Goal: Task Accomplishment & Management: Complete application form

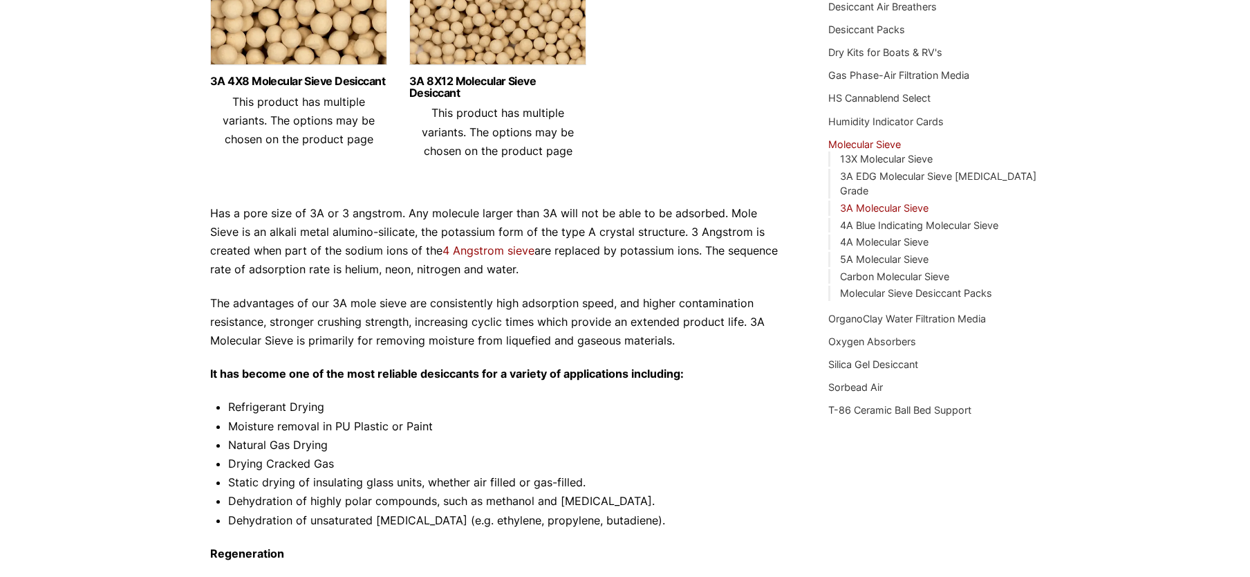
scroll to position [781, 0]
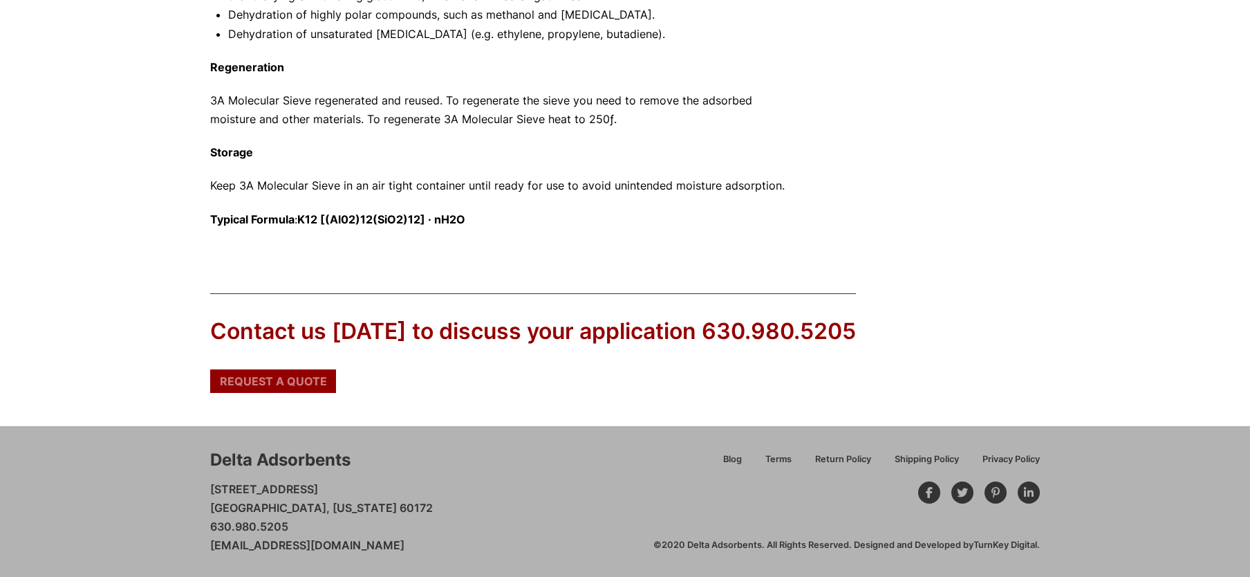
click at [266, 382] on span "Request a Quote" at bounding box center [273, 380] width 107 height 11
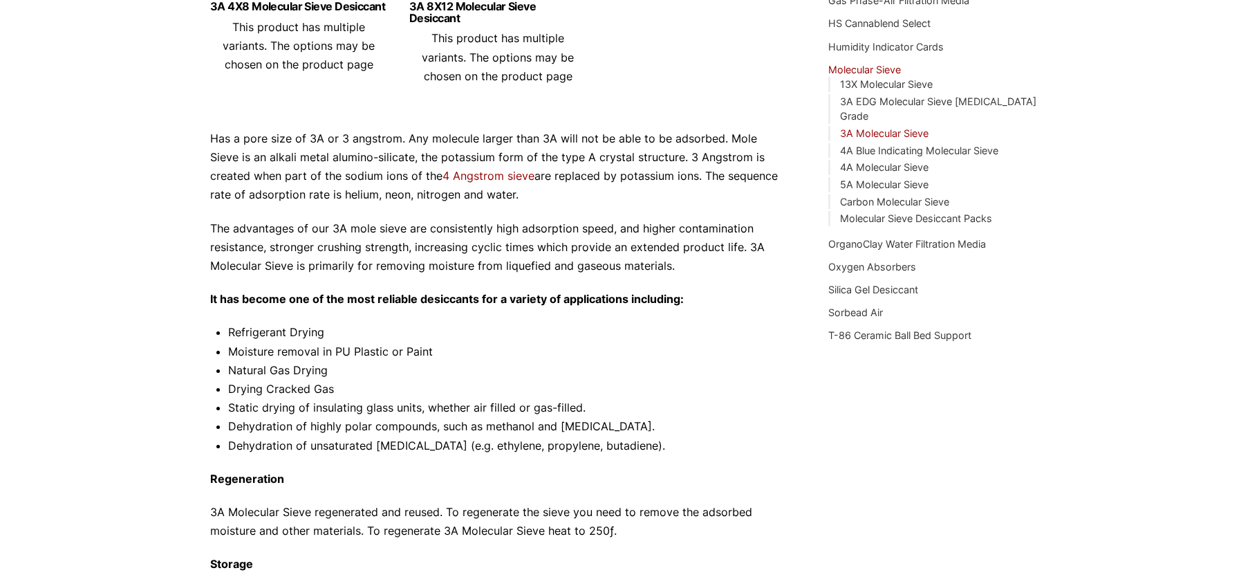
scroll to position [165, 0]
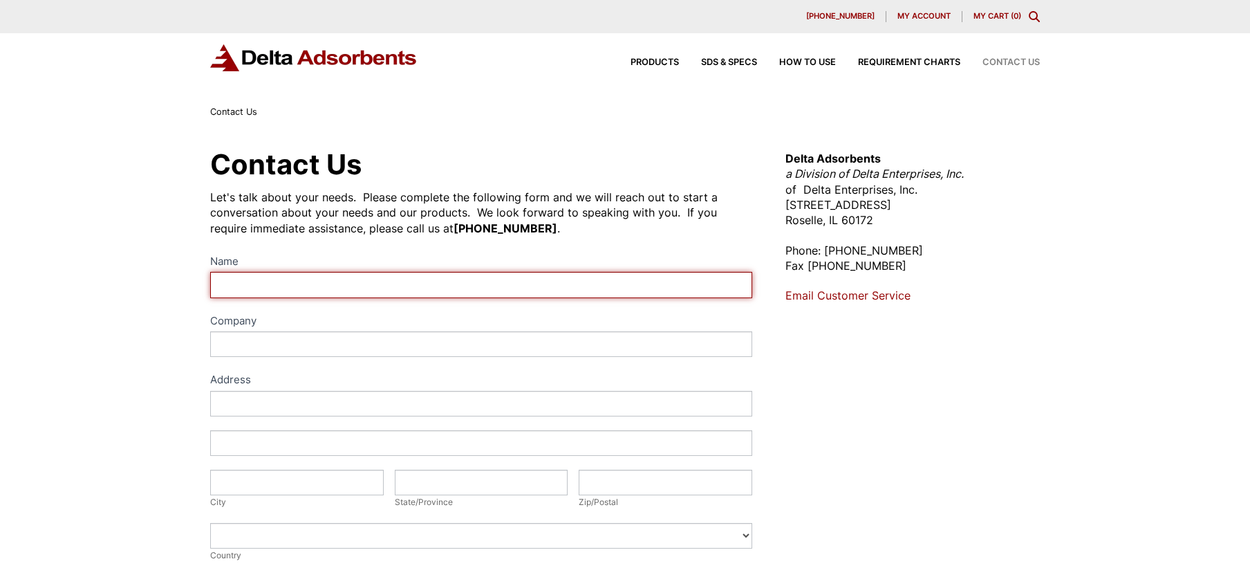
click at [278, 286] on input "Name" at bounding box center [481, 285] width 542 height 26
type input "s"
type input "Sam Pardue"
type input "www.indowwindows.com"
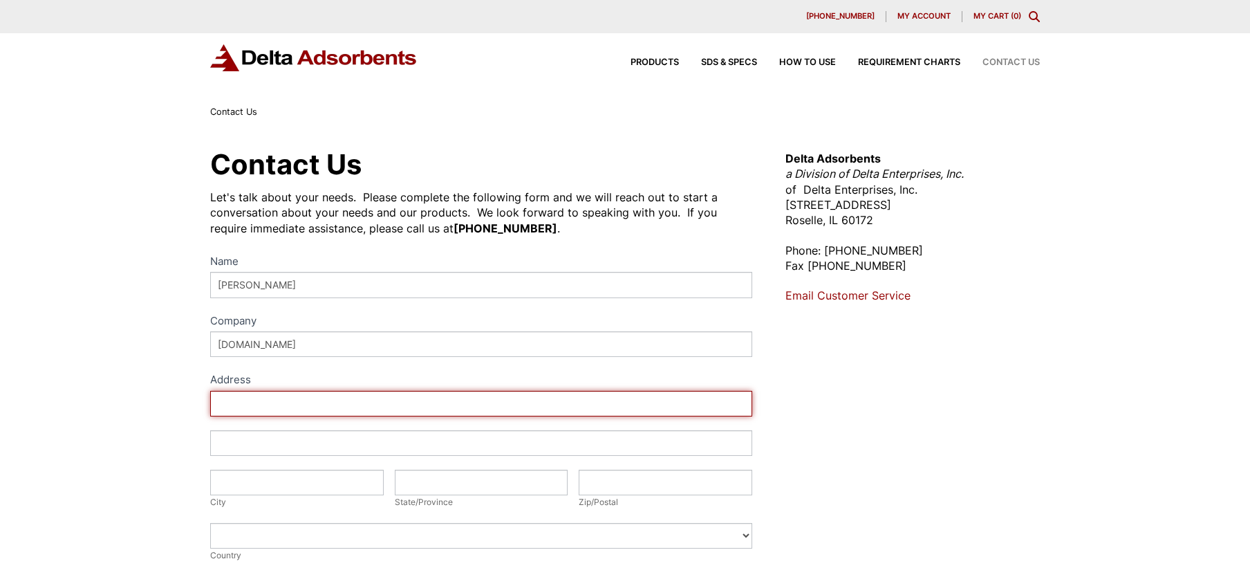
type input "6427 NE 59th Place"
type input "Portland"
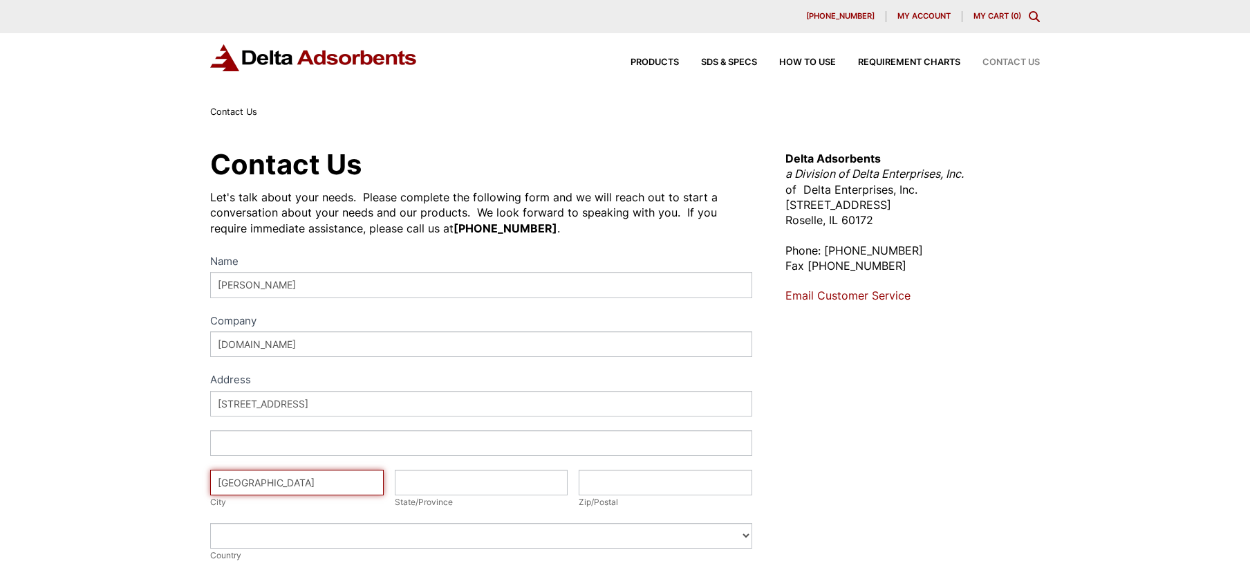
type input "OR"
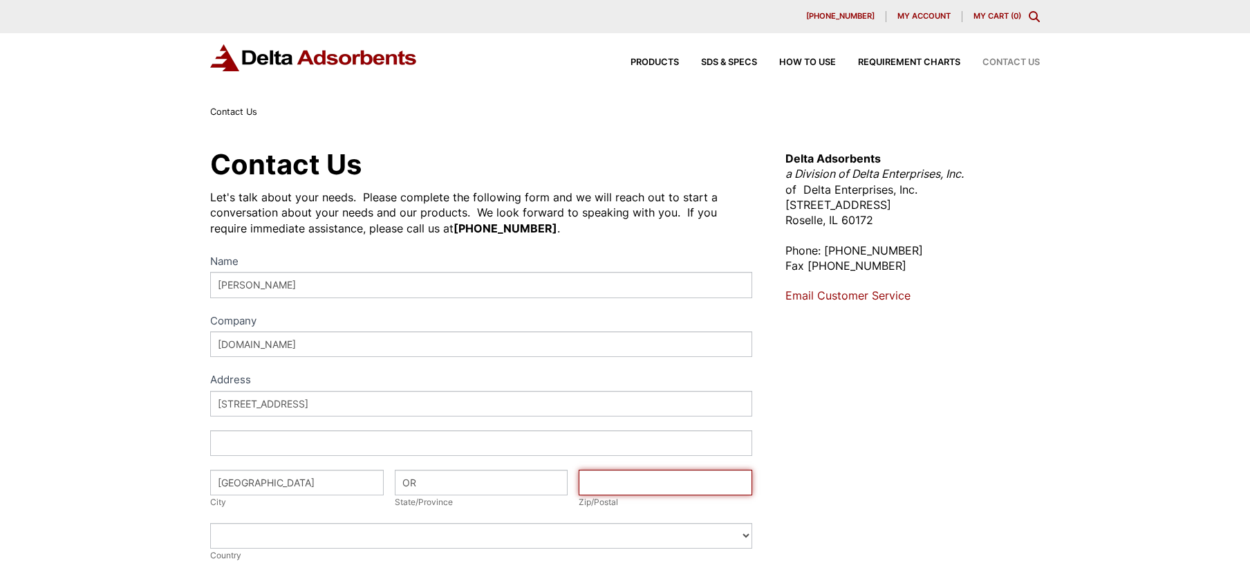
type input "97218"
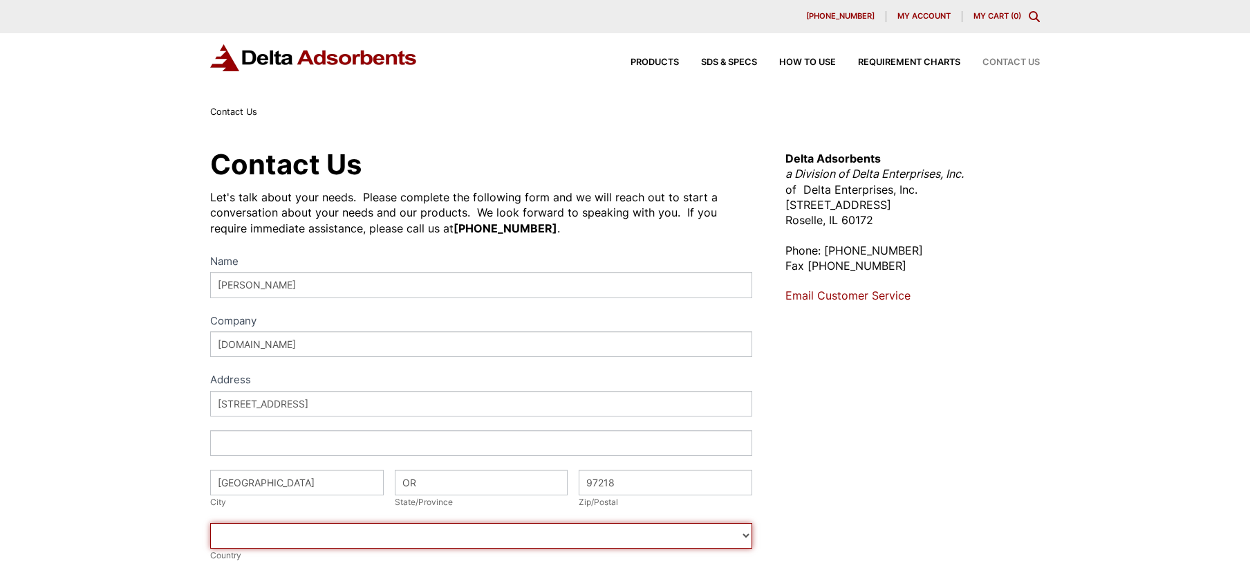
select select "[GEOGRAPHIC_DATA]"
type input "5032842260"
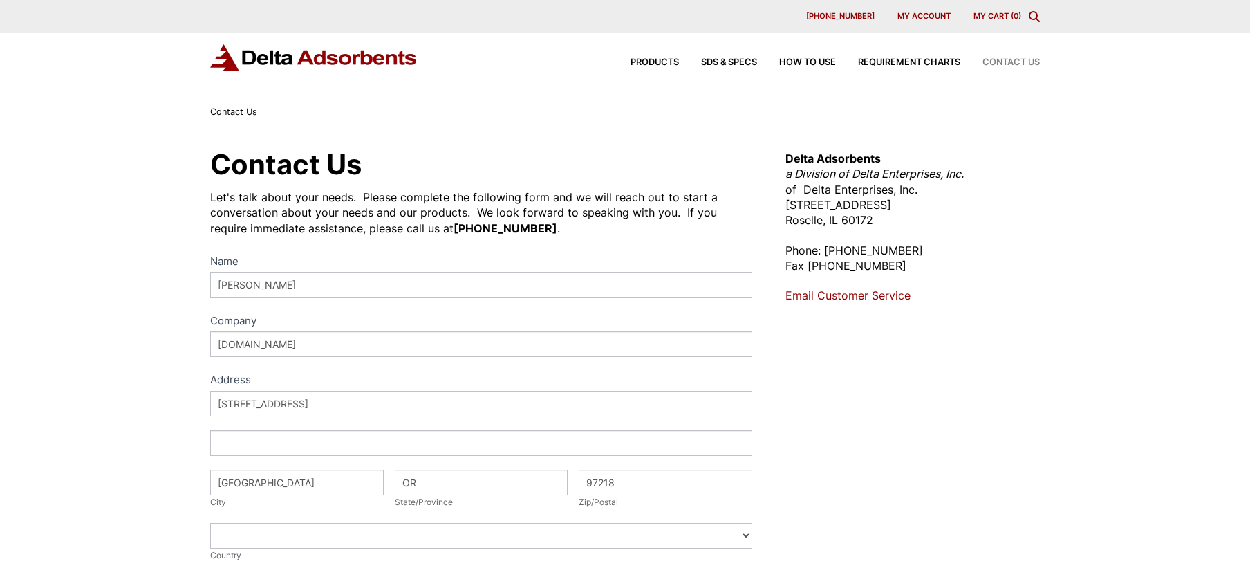
type input "[PERSON_NAME][EMAIL_ADDRESS][DOMAIN_NAME]"
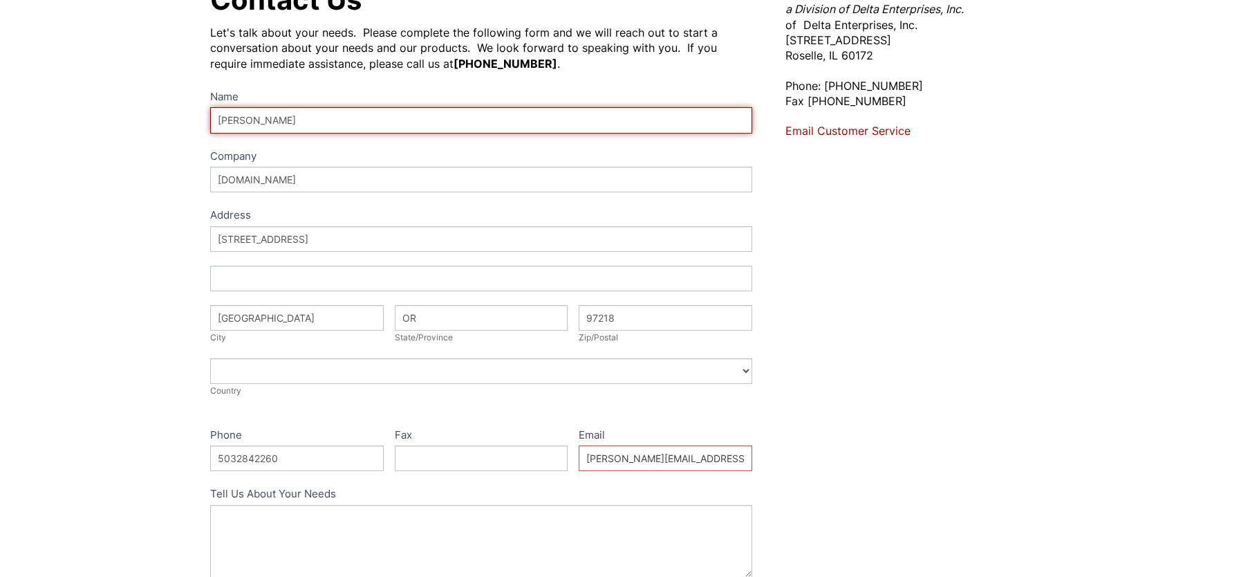
scroll to position [238, 0]
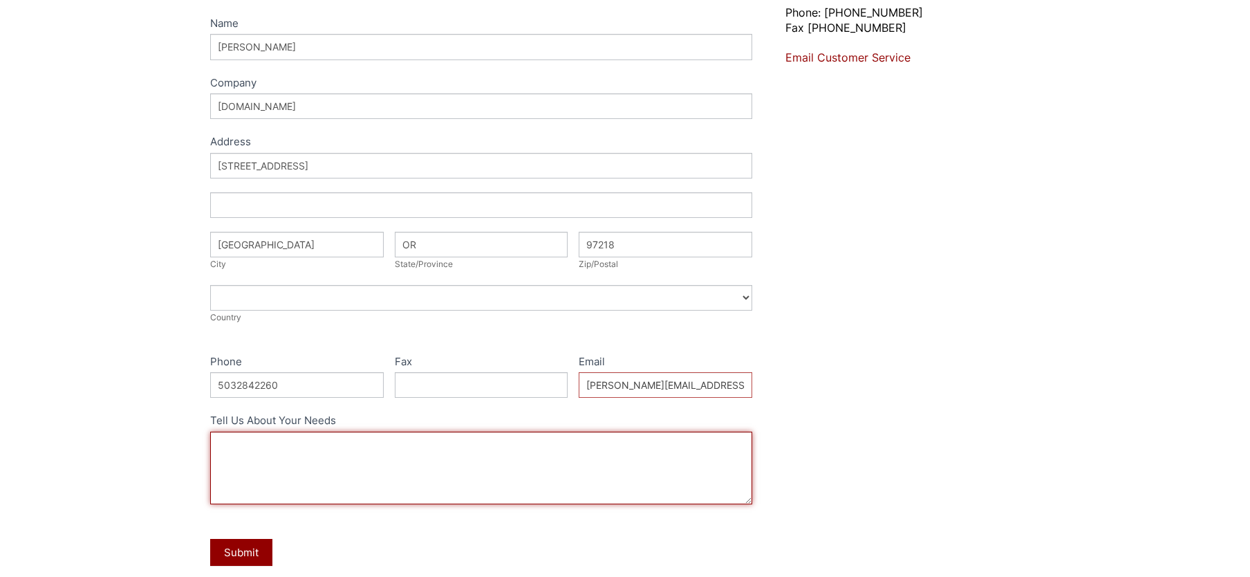
click at [336, 445] on textarea "Tell Us About Your Needs" at bounding box center [481, 467] width 542 height 73
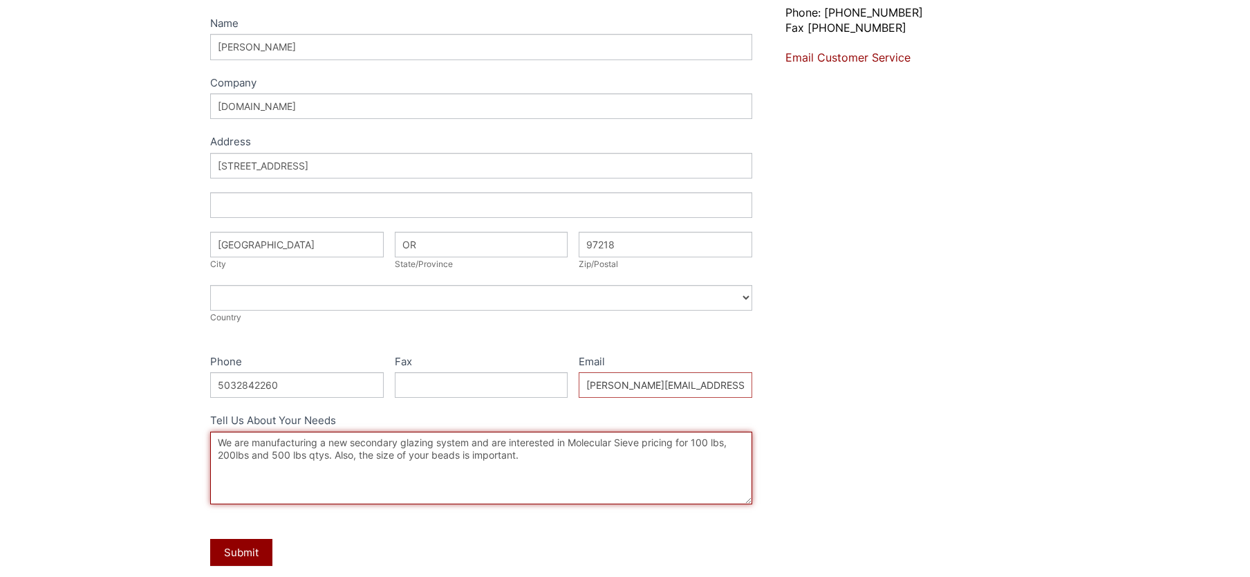
type textarea "We are manufacturing a new secondary glazing system and are interested in Molec…"
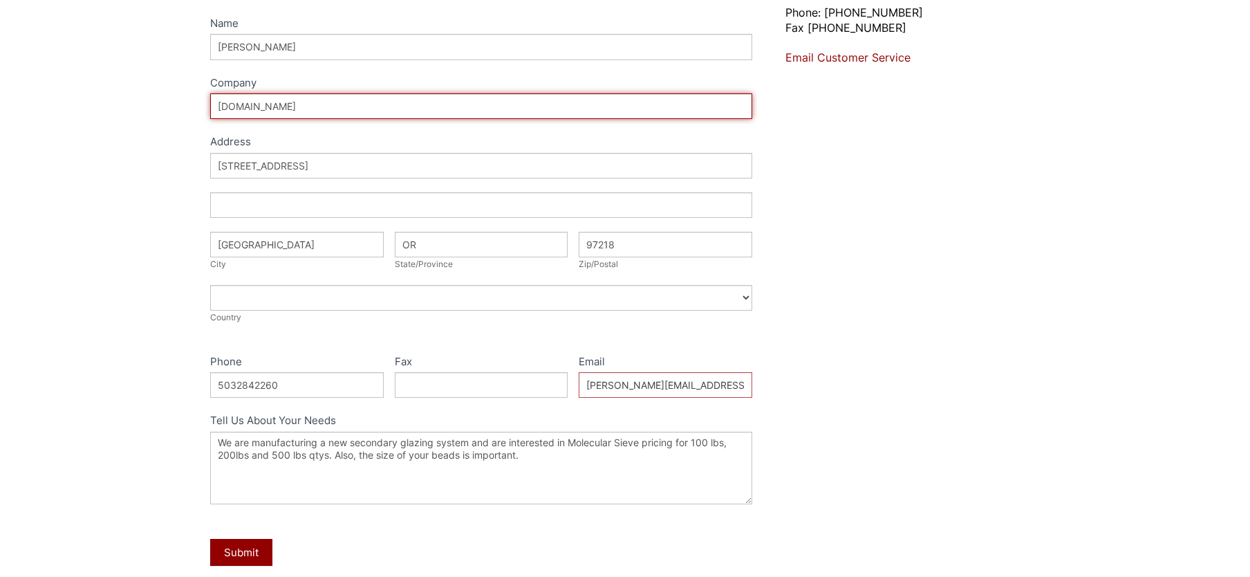
drag, startPoint x: 350, startPoint y: 111, endPoint x: 193, endPoint y: 103, distance: 157.1
click at [194, 103] on div "Contact Us Let's talk about your needs. Please complete the following form and …" at bounding box center [625, 261] width 863 height 709
type input "I"
type input "R"
click at [311, 104] on input "R" at bounding box center [481, 106] width 542 height 26
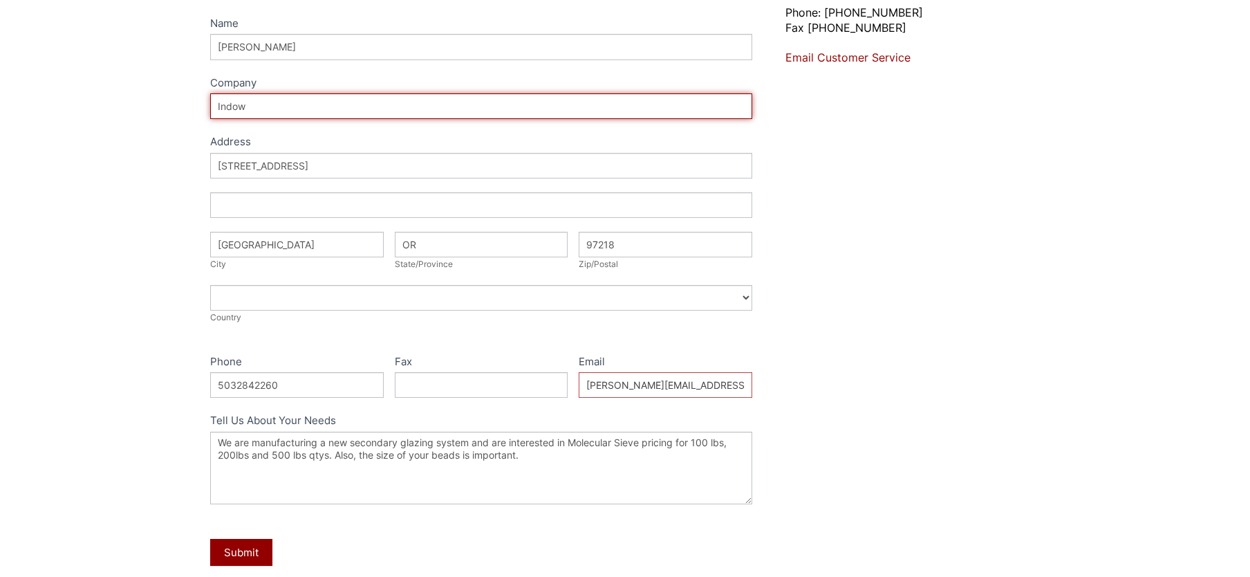
type input "Indow"
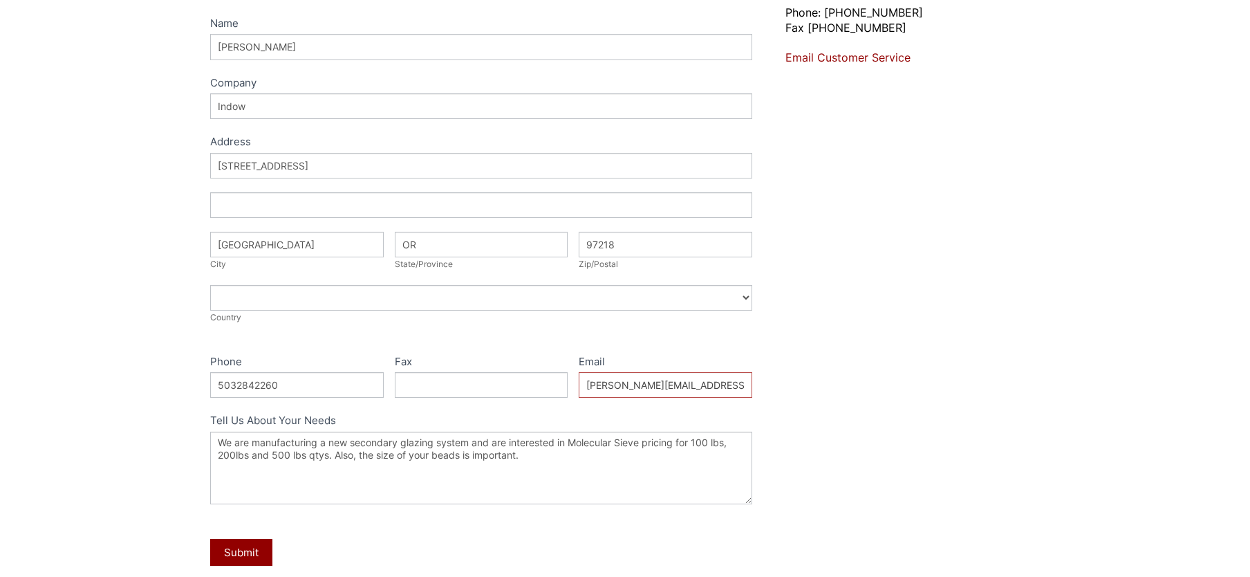
click at [158, 215] on div "Contact Us Let's talk about your needs. Please complete the following form and …" at bounding box center [625, 262] width 1250 height 761
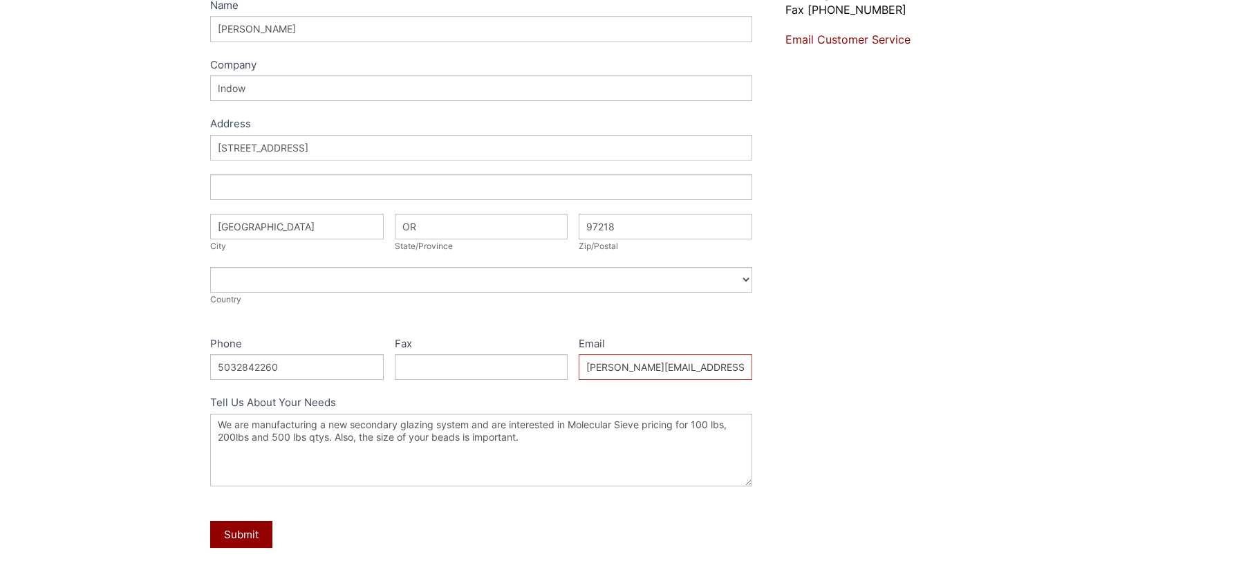
scroll to position [286, 0]
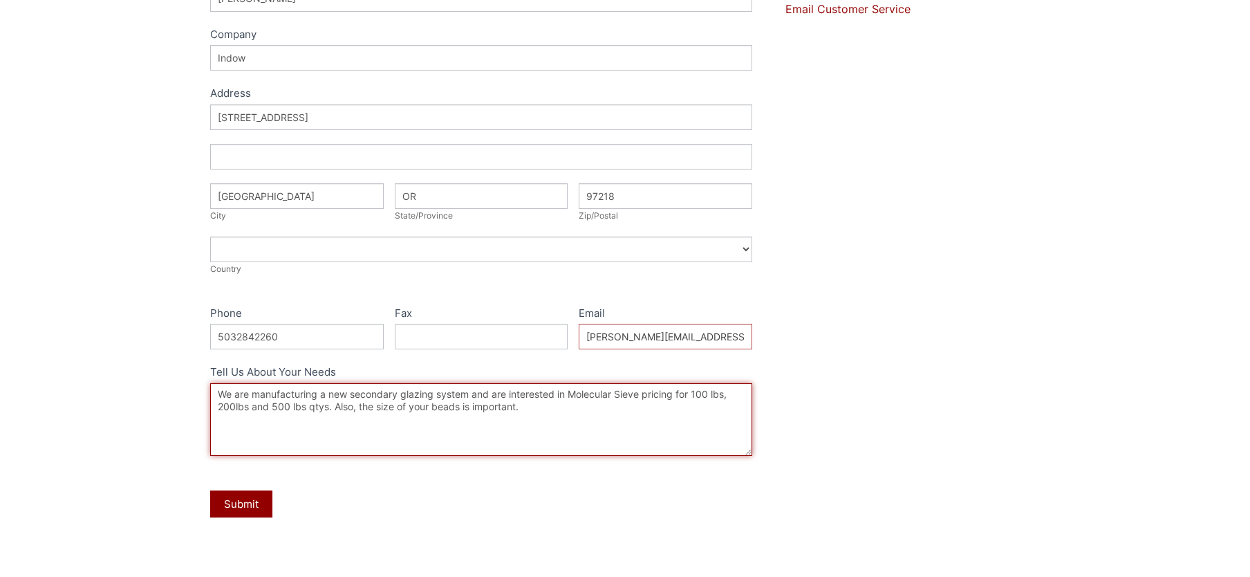
click at [561, 405] on textarea "We are manufacturing a new secondary glazing system and are interested in Molec…" at bounding box center [481, 419] width 542 height 73
click at [647, 395] on textarea "We are manufacturing a new secondary glazing system and are interested in Molec…" at bounding box center [481, 419] width 542 height 73
click at [709, 394] on textarea "We are manufacturing a new secondary glazing system and are interested in Molec…" at bounding box center [481, 419] width 542 height 73
click at [570, 410] on textarea "We are manufacturing a new secondary glazing system and are interested in Molec…" at bounding box center [481, 419] width 542 height 73
type textarea "We are manufacturing a new secondary glazing system and are interested in Molec…"
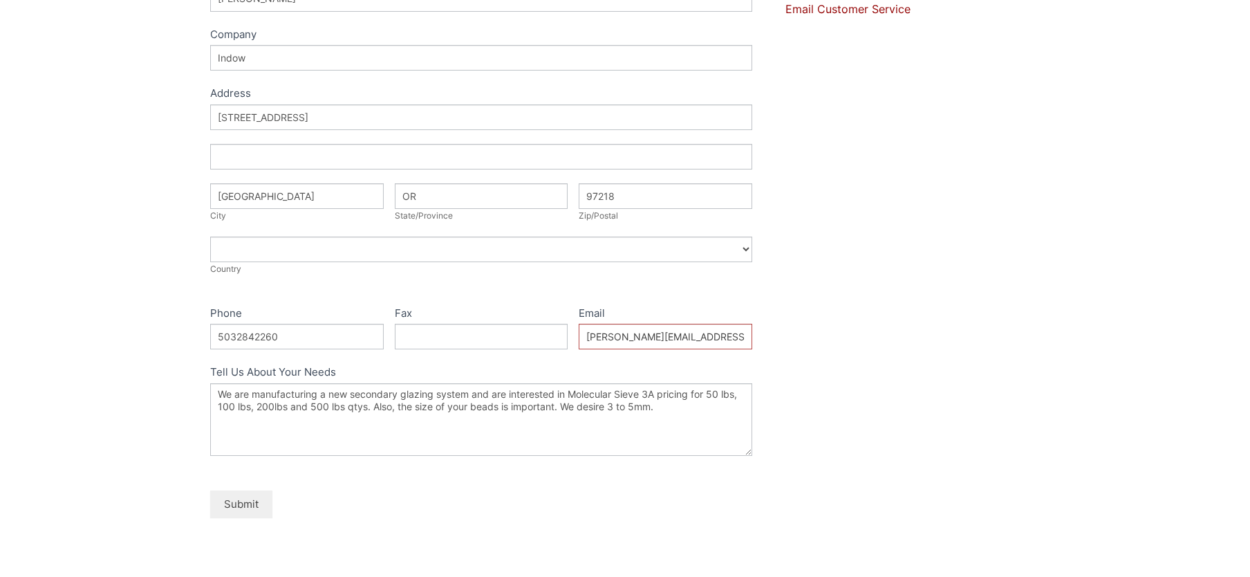
click at [238, 495] on button "Submit" at bounding box center [241, 503] width 62 height 27
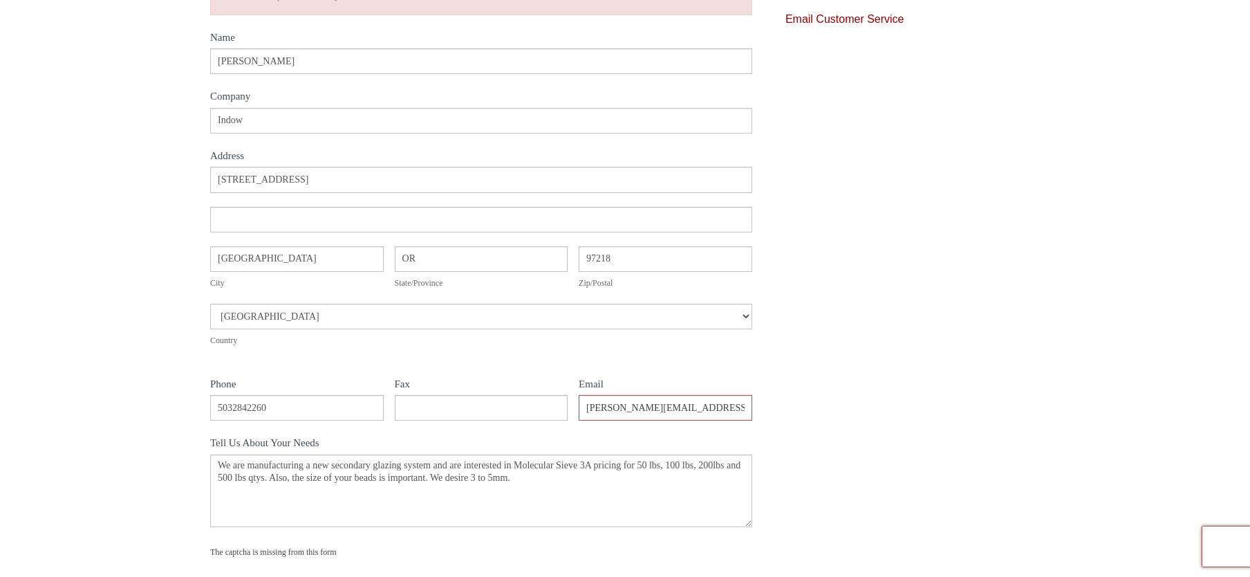
scroll to position [557, 0]
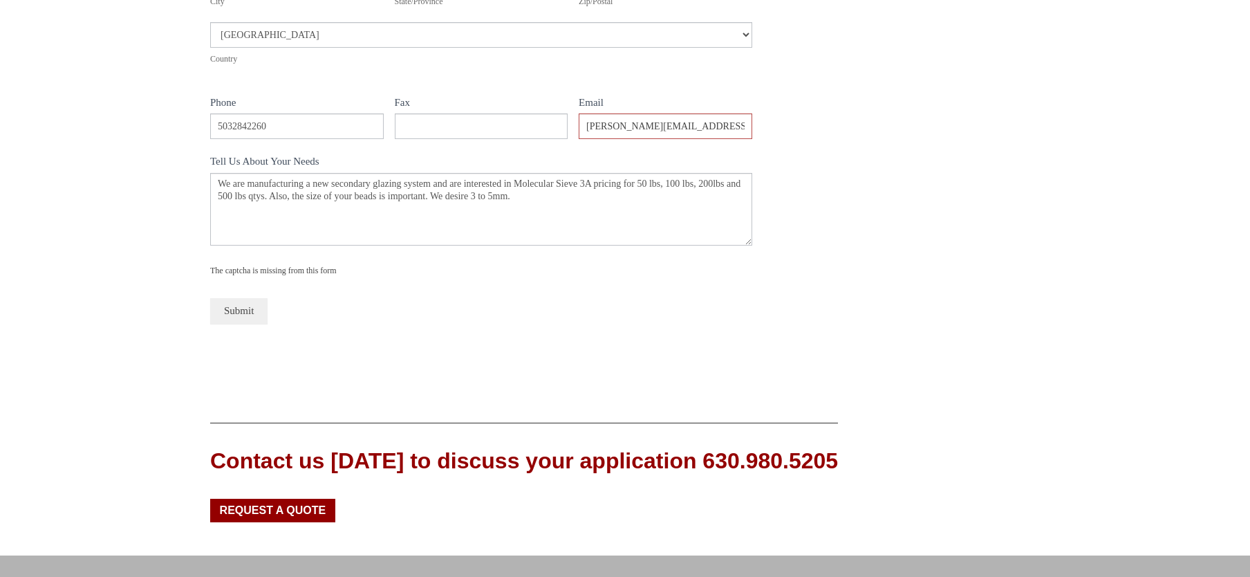
click at [245, 314] on button "Submit" at bounding box center [238, 311] width 57 height 26
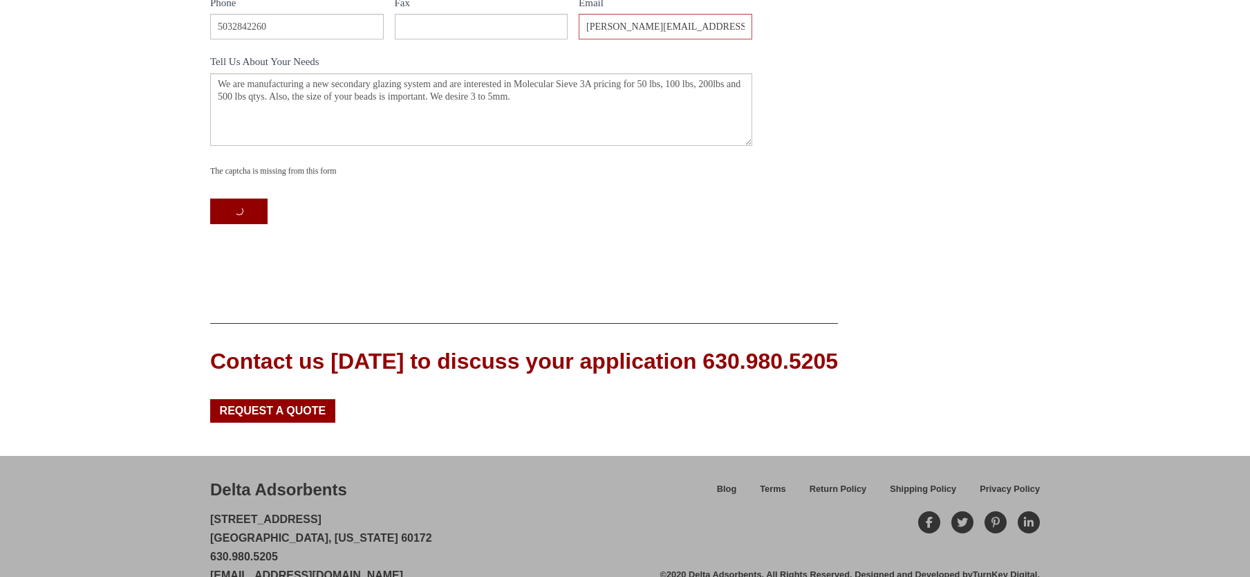
scroll to position [595, 0]
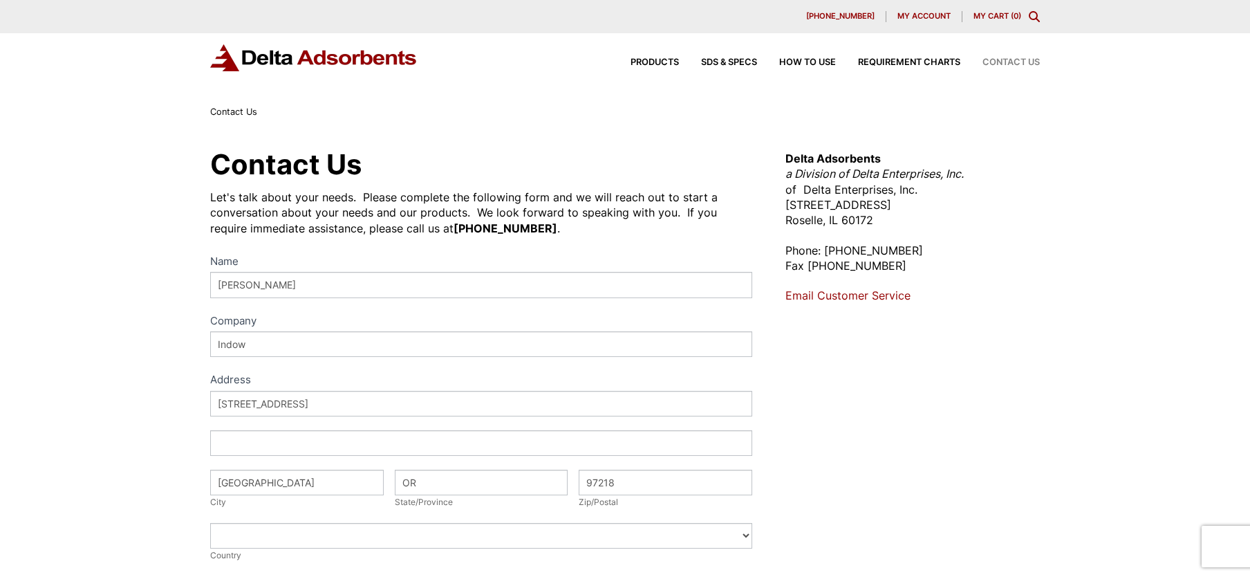
select select "[GEOGRAPHIC_DATA]"
